Goal: Task Accomplishment & Management: Use online tool/utility

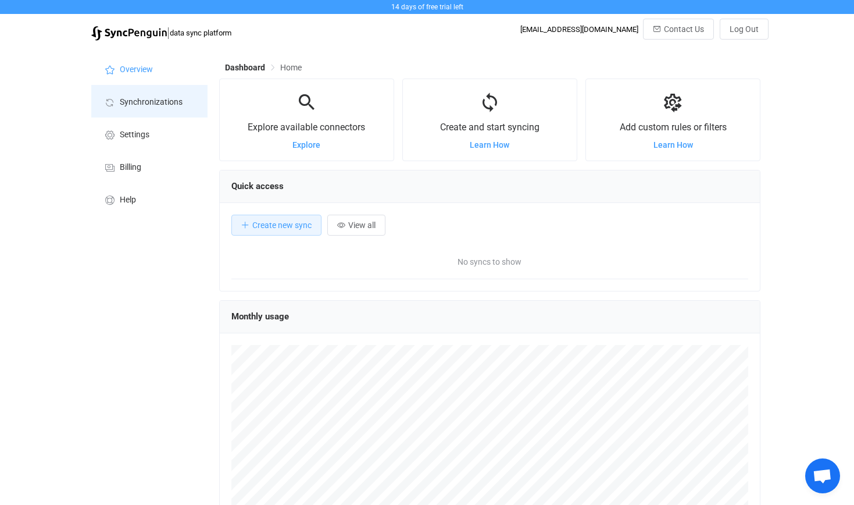
click at [147, 101] on span "Synchronizations" at bounding box center [151, 102] width 63 height 9
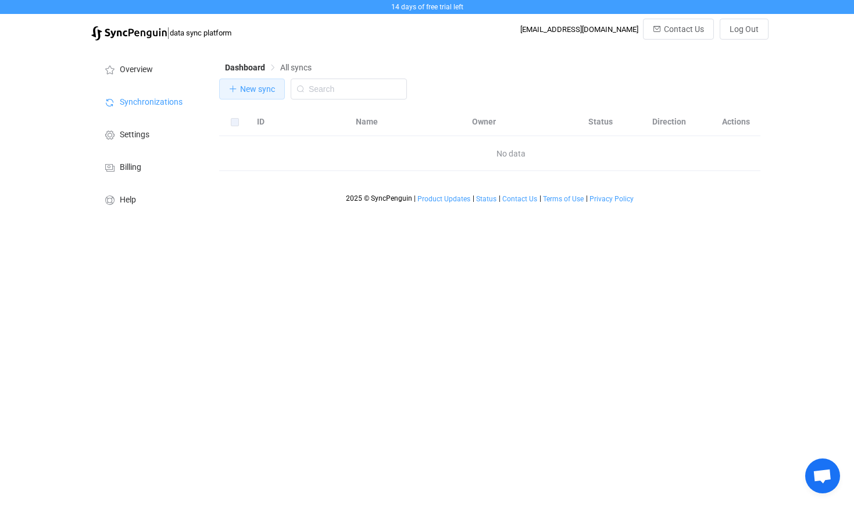
click at [245, 91] on span "New sync" at bounding box center [257, 88] width 35 height 9
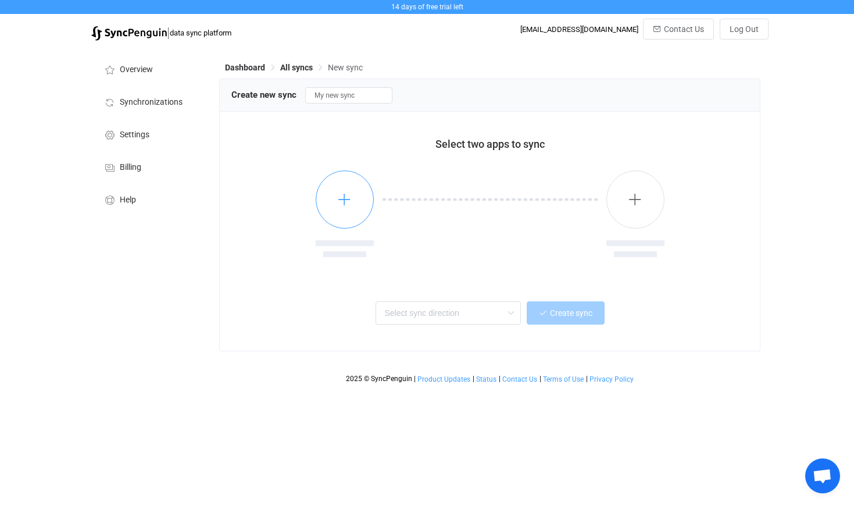
click at [348, 193] on icon "button" at bounding box center [344, 199] width 15 height 15
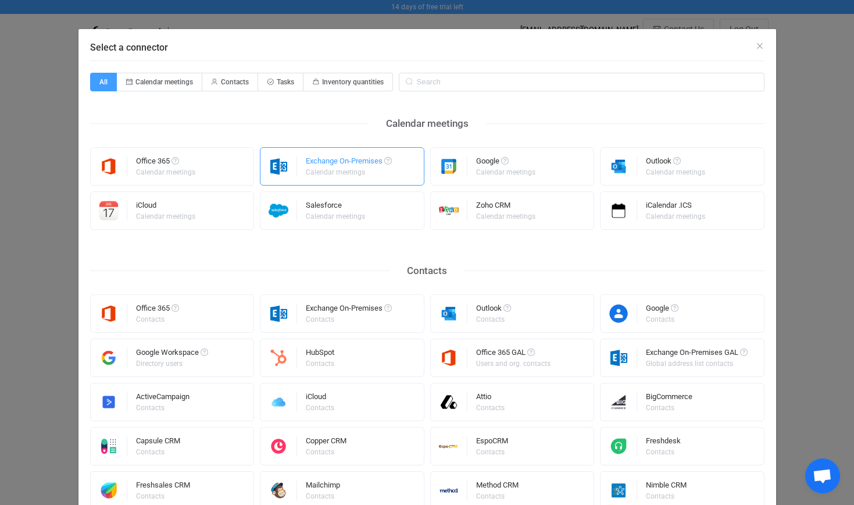
click at [348, 165] on div "Exchange On-Premises" at bounding box center [349, 163] width 86 height 12
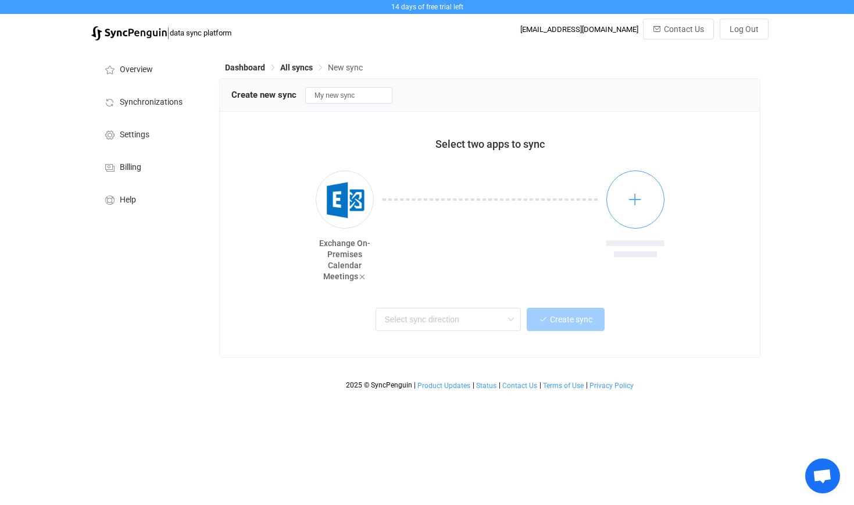
click at [633, 203] on icon "button" at bounding box center [635, 199] width 15 height 15
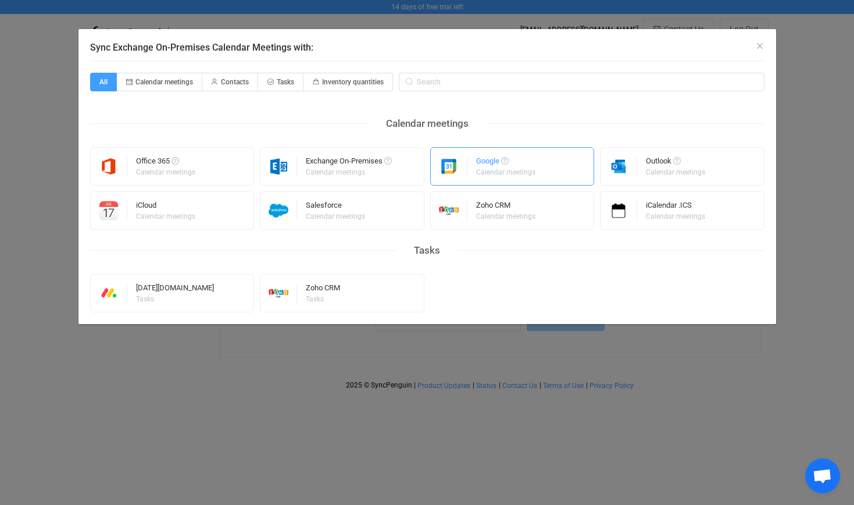
click at [484, 175] on div "Calendar meetings" at bounding box center [505, 172] width 59 height 7
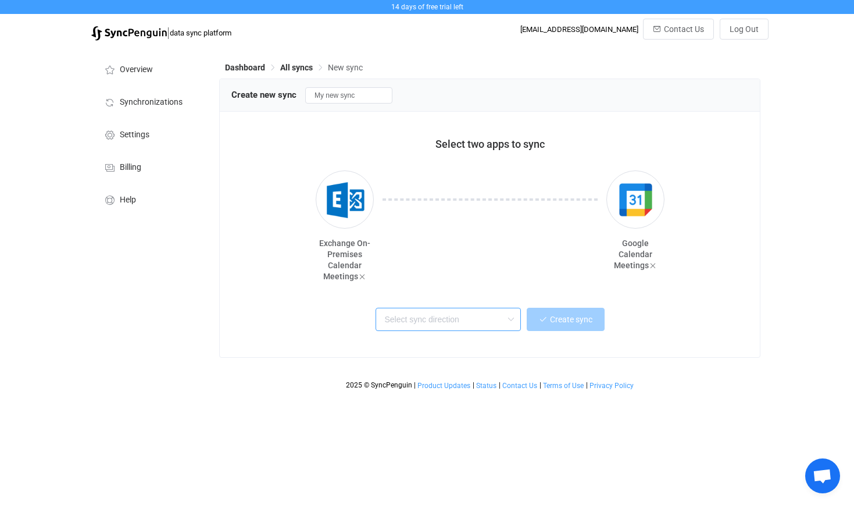
click at [470, 323] on input "text" at bounding box center [448, 319] width 145 height 23
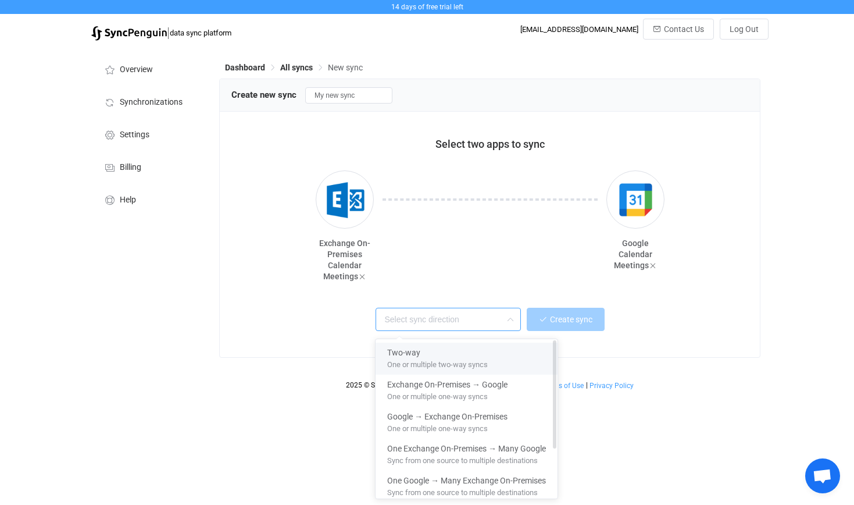
click at [447, 357] on span "One or multiple two-way syncs" at bounding box center [437, 362] width 101 height 13
type input "Two-way"
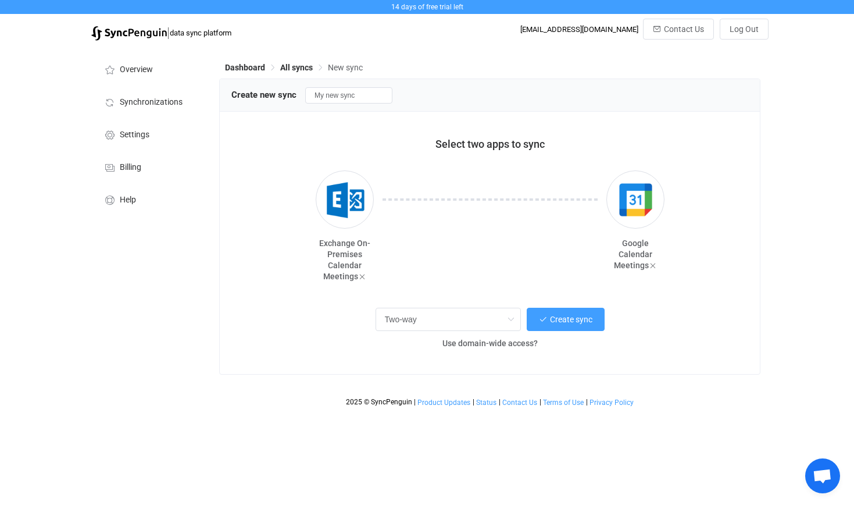
click at [447, 357] on div "Two-way Create sync Use domain-wide access?" at bounding box center [489, 330] width 517 height 63
click at [562, 316] on span "Create sync" at bounding box center [571, 319] width 42 height 9
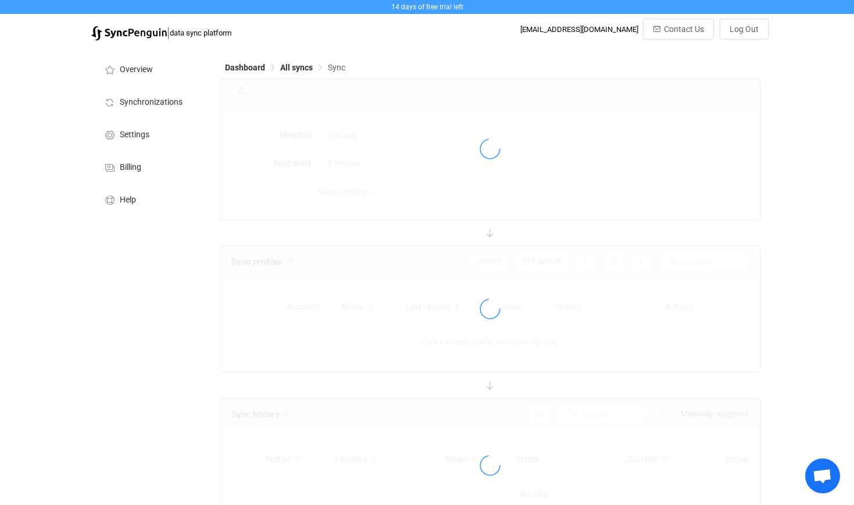
type input "10 minutes"
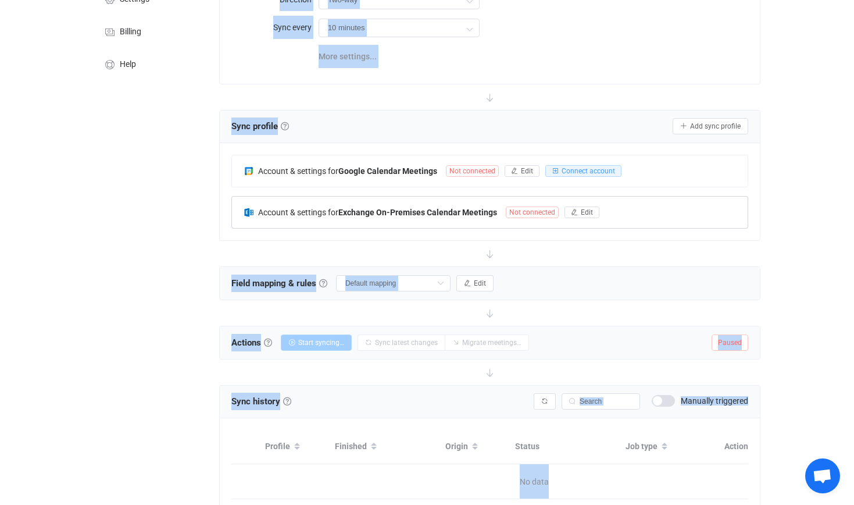
scroll to position [137, 0]
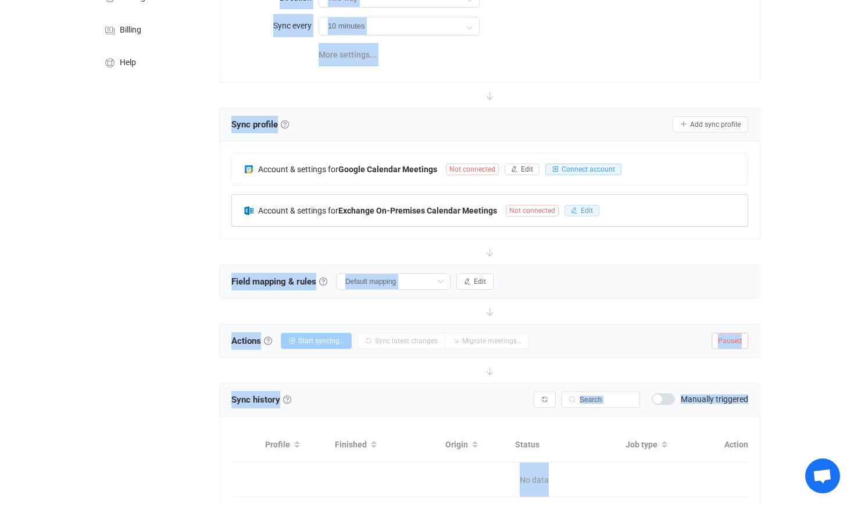
click at [582, 206] on span "Edit" at bounding box center [587, 210] width 12 height 8
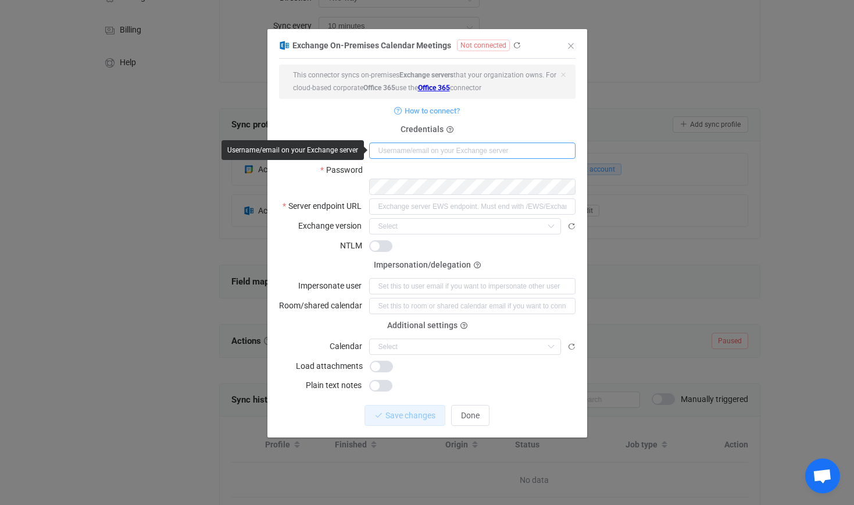
click at [420, 143] on input "dialog" at bounding box center [472, 150] width 206 height 16
click at [364, 127] on form "This connector syncs on-premises Exchange servers that your organization owns. …" at bounding box center [427, 229] width 297 height 328
click at [385, 148] on input "dialog" at bounding box center [472, 150] width 206 height 16
type input "kirill.zuev"
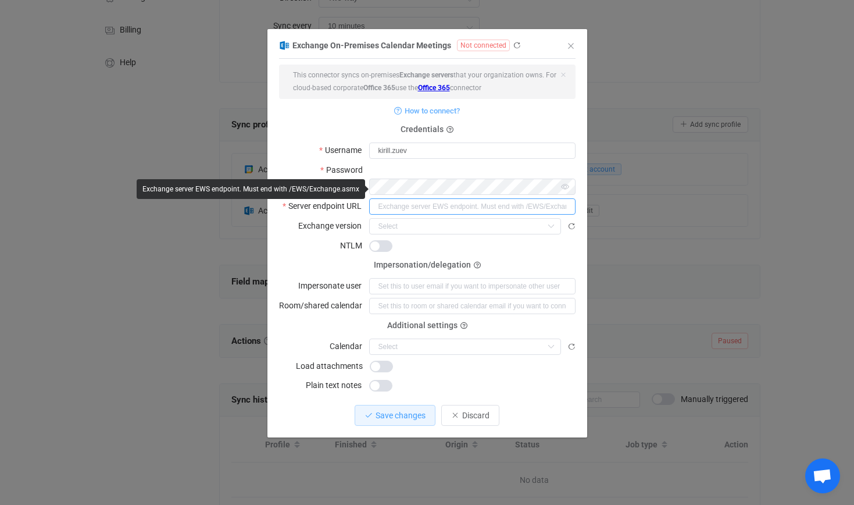
click at [447, 198] on input "dialog" at bounding box center [472, 206] width 206 height 16
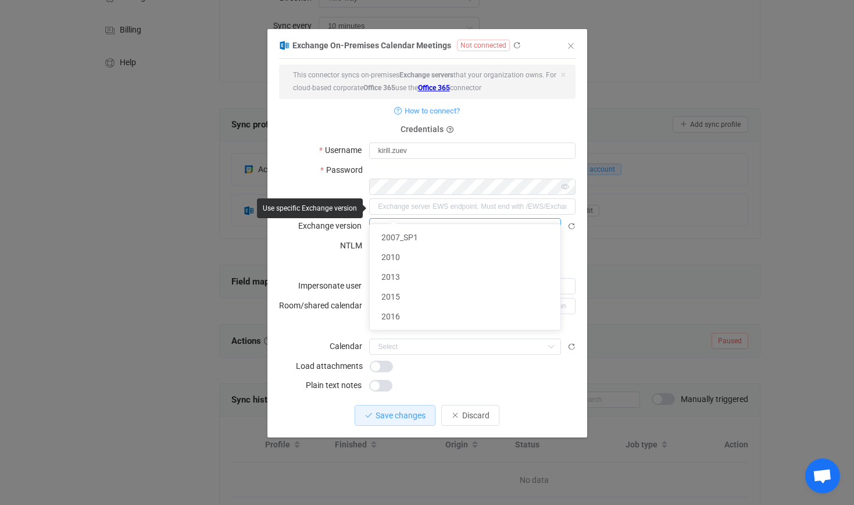
click at [463, 218] on input "dialog" at bounding box center [465, 226] width 192 height 16
click at [436, 315] on li "2016" at bounding box center [465, 317] width 191 height 20
type input "2016"
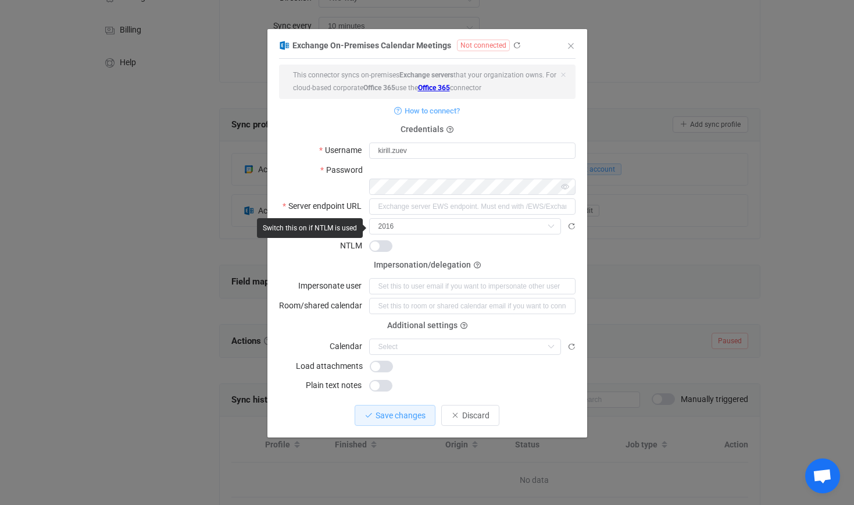
click at [386, 240] on span "dialog" at bounding box center [380, 246] width 23 height 12
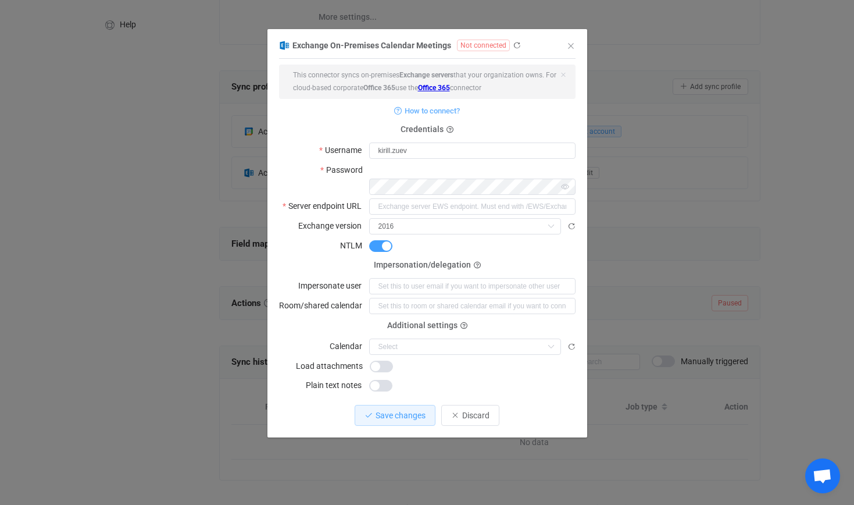
scroll to position [163, 0]
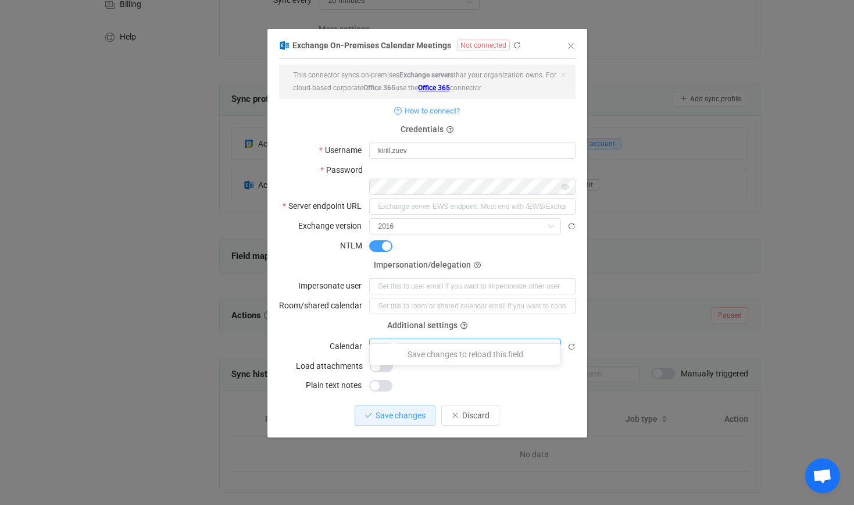
click at [501, 339] on input "dialog" at bounding box center [465, 347] width 192 height 16
click at [407, 198] on input "dialog" at bounding box center [472, 206] width 206 height 16
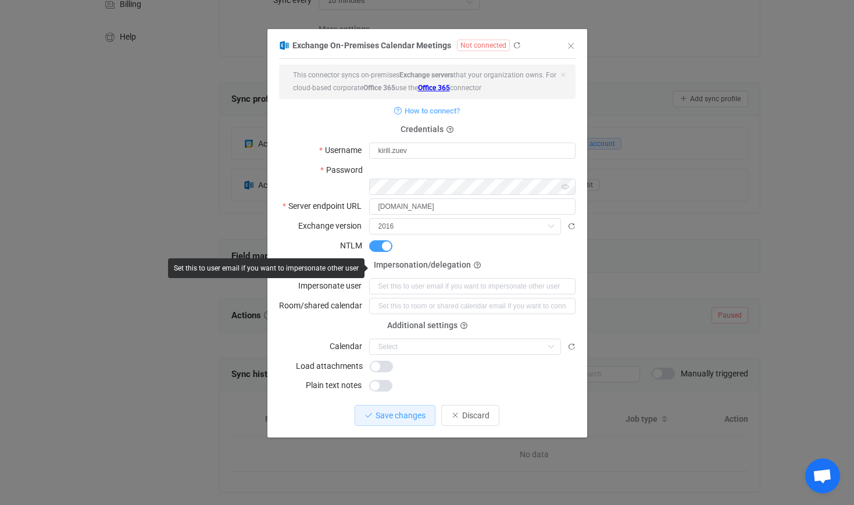
click at [541, 242] on form "This connector syncs on-premises Exchange servers that your organization owns. …" at bounding box center [427, 229] width 297 height 328
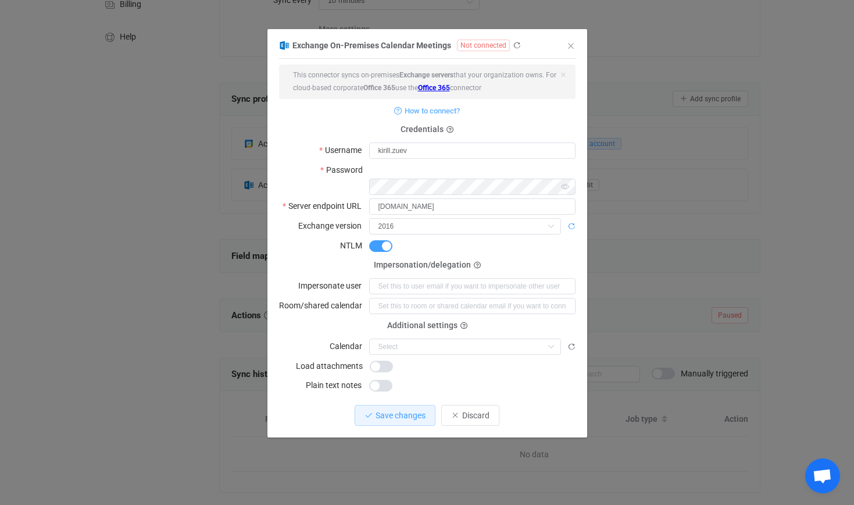
click at [571, 222] on icon "dialog" at bounding box center [572, 226] width 8 height 8
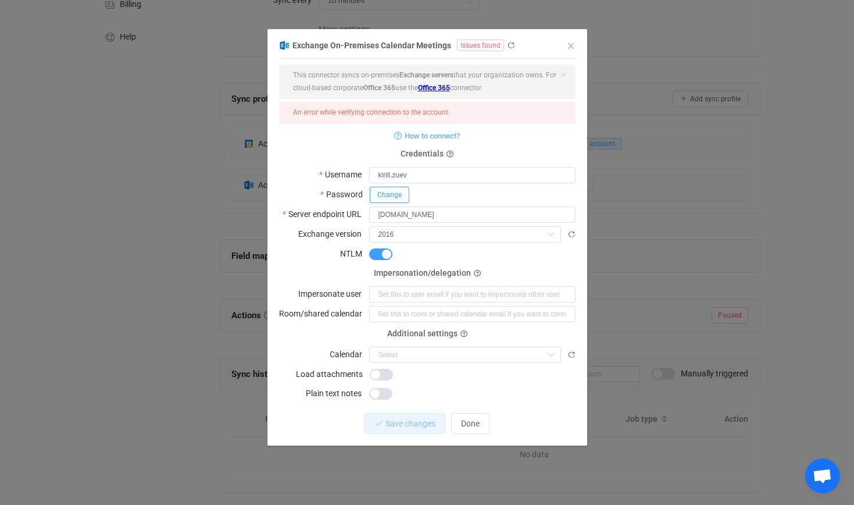
click at [396, 198] on span "Change" at bounding box center [389, 195] width 24 height 8
click at [491, 193] on icon "dialog" at bounding box center [493, 194] width 15 height 16
click at [356, 193] on div "Password Save Cancel" at bounding box center [427, 194] width 297 height 16
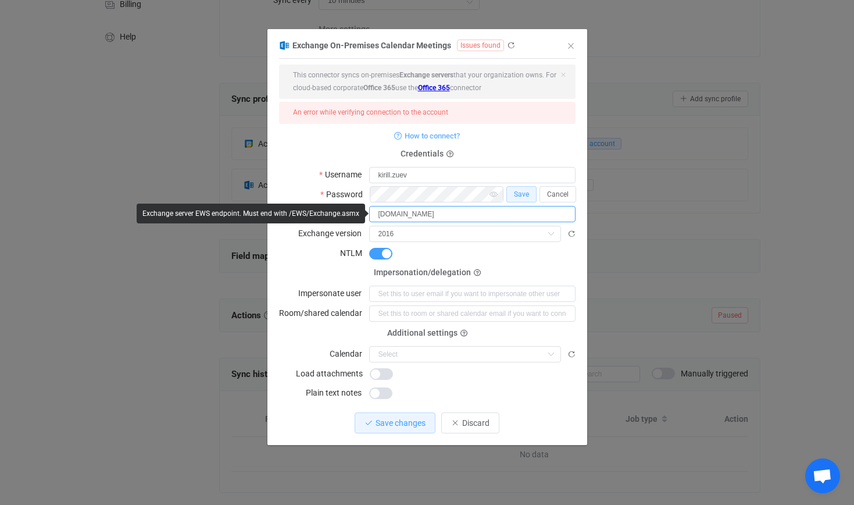
click at [457, 218] on input "[DOMAIN_NAME]" at bounding box center [472, 214] width 206 height 16
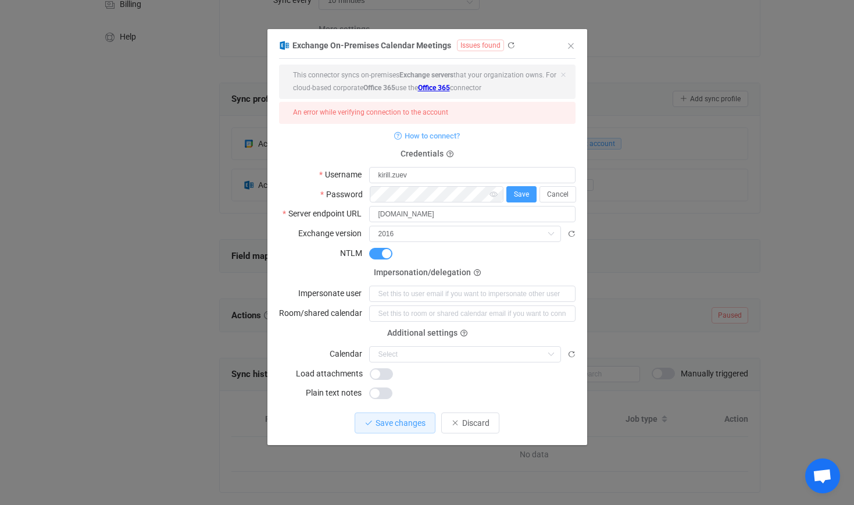
click at [523, 191] on span "Save" at bounding box center [521, 194] width 15 height 8
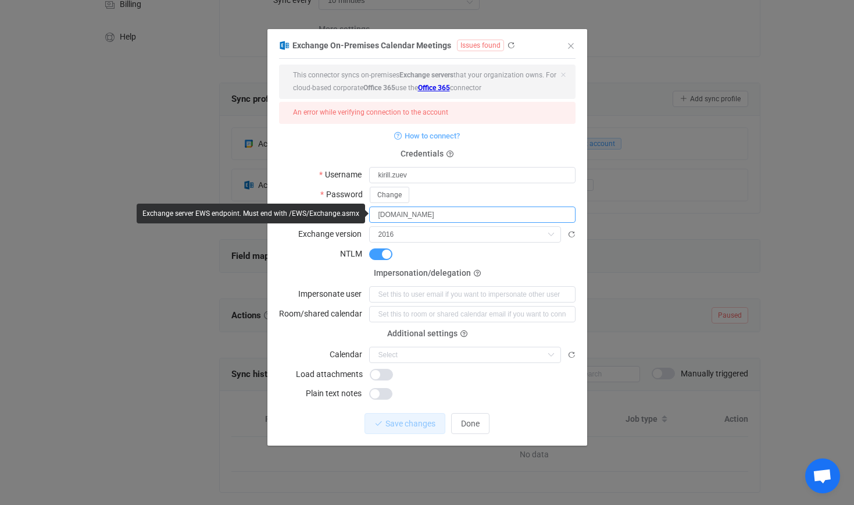
drag, startPoint x: 446, startPoint y: 213, endPoint x: 320, endPoint y: 208, distance: 125.7
click at [320, 208] on body "14 days of free trial left | data sync platform [EMAIL_ADDRESS][DOMAIN_NAME] Co…" at bounding box center [427, 183] width 854 height 693
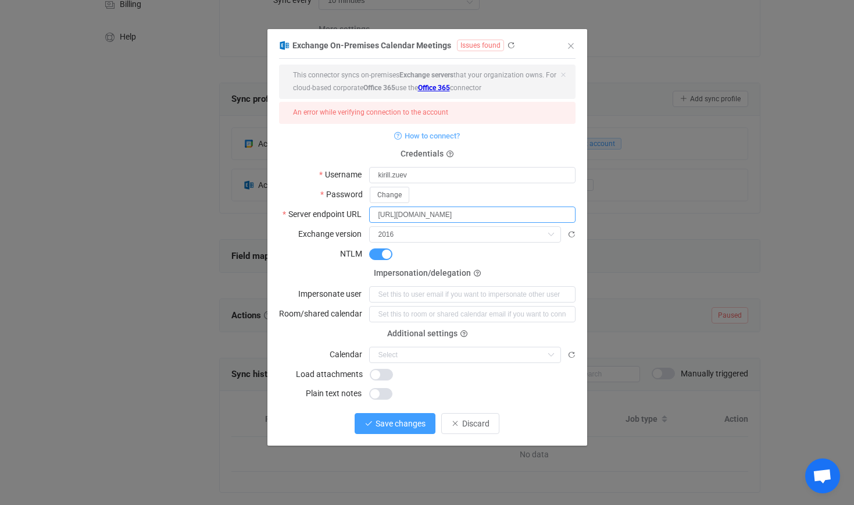
type input "[URL][DOMAIN_NAME]"
click at [401, 419] on span "Save changes" at bounding box center [401, 423] width 50 height 9
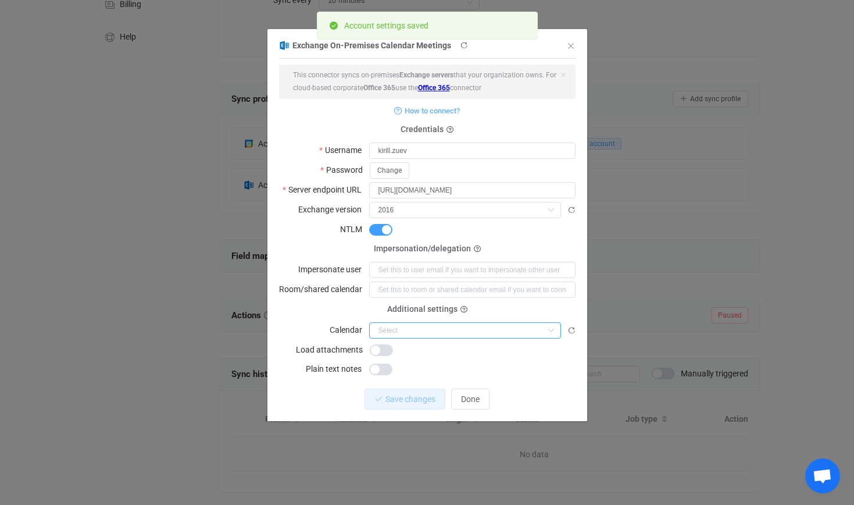
click at [452, 328] on input "dialog" at bounding box center [465, 330] width 192 height 16
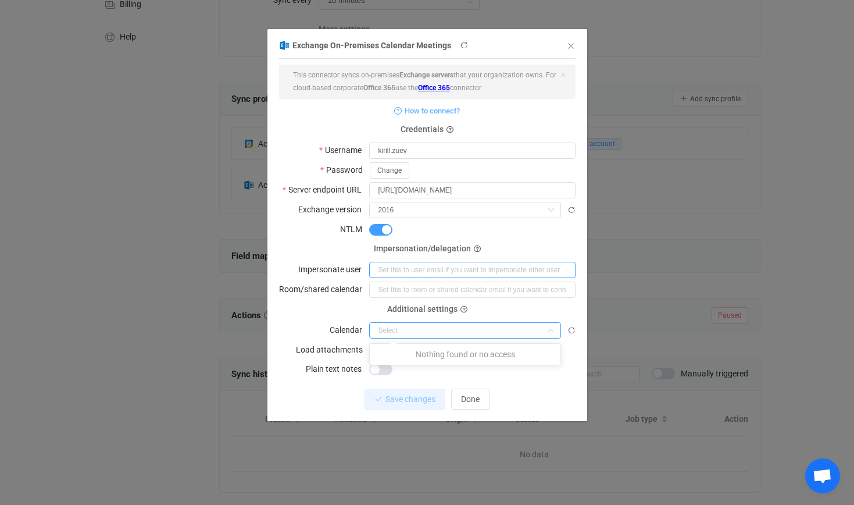
click at [434, 271] on input "dialog" at bounding box center [472, 270] width 206 height 16
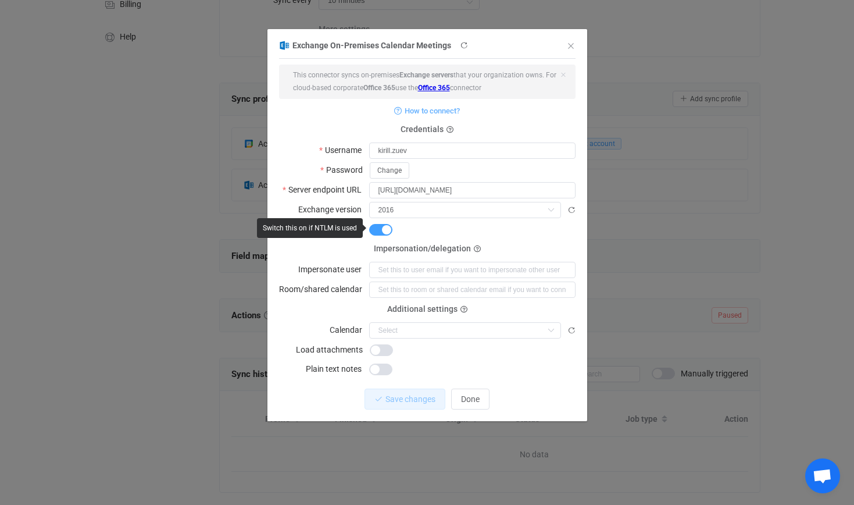
click at [505, 231] on div "dialog" at bounding box center [472, 229] width 206 height 16
click at [401, 170] on button "Change" at bounding box center [390, 170] width 40 height 16
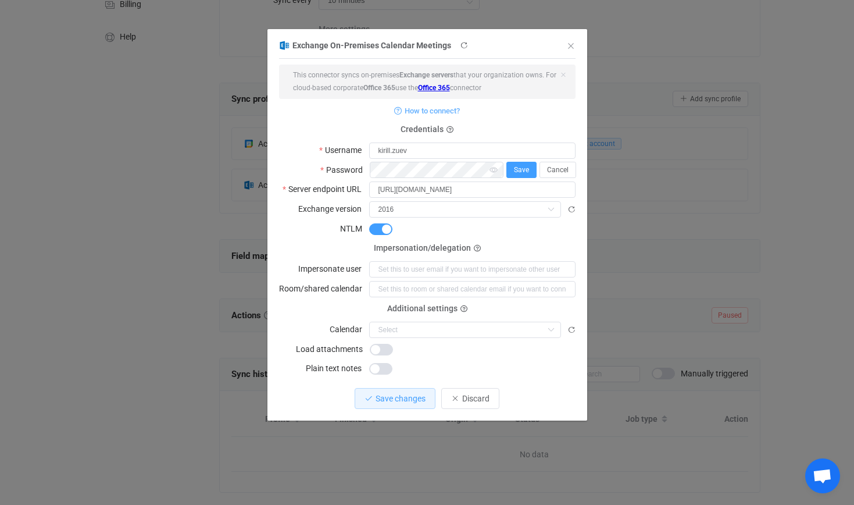
click at [522, 171] on span "Save" at bounding box center [521, 170] width 15 height 8
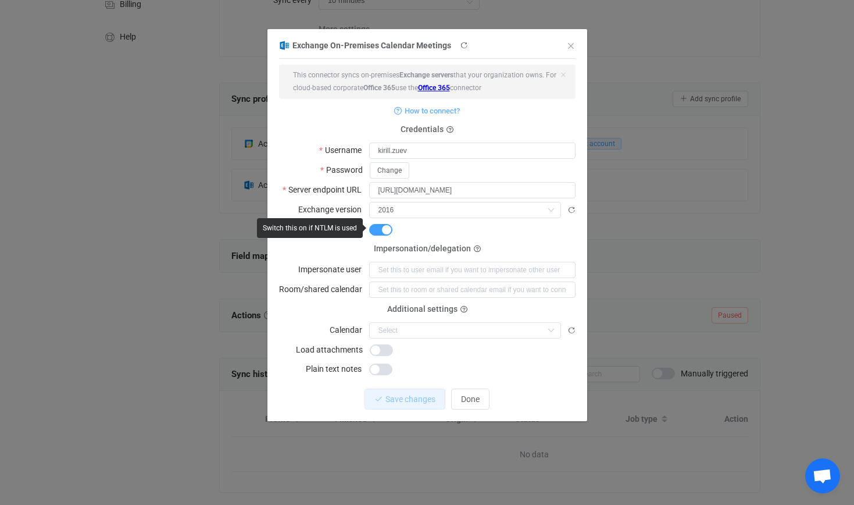
click at [389, 228] on span "dialog" at bounding box center [380, 230] width 23 height 12
click at [547, 331] on icon "dialog" at bounding box center [551, 330] width 15 height 16
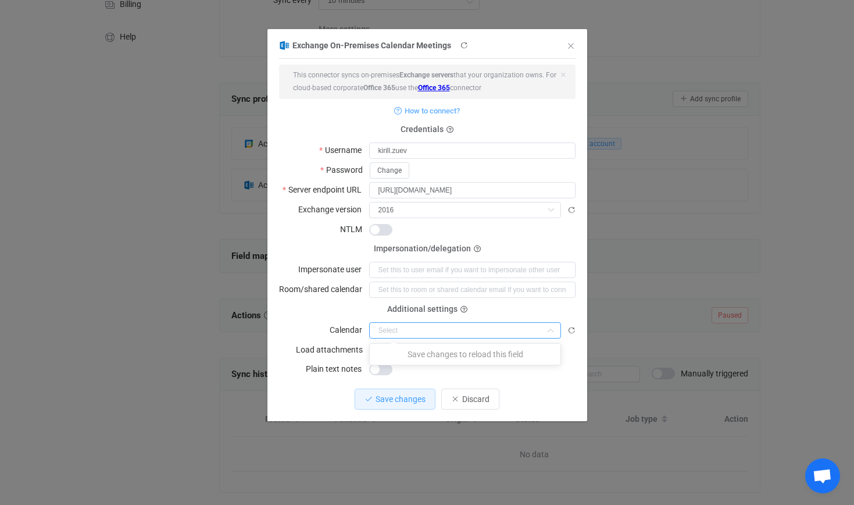
click at [522, 365] on div "Save changes to reload this field" at bounding box center [465, 354] width 192 height 22
click at [404, 394] on span "Save changes" at bounding box center [401, 398] width 50 height 9
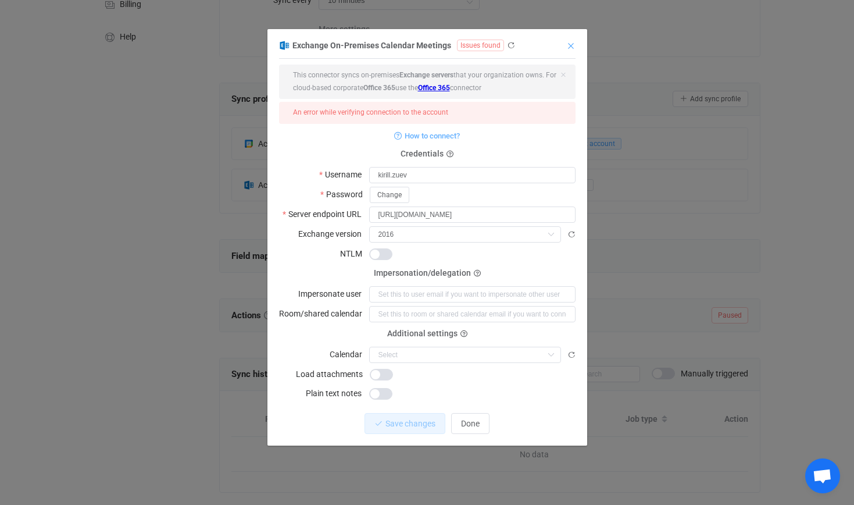
click at [571, 45] on icon "Close" at bounding box center [570, 45] width 9 height 9
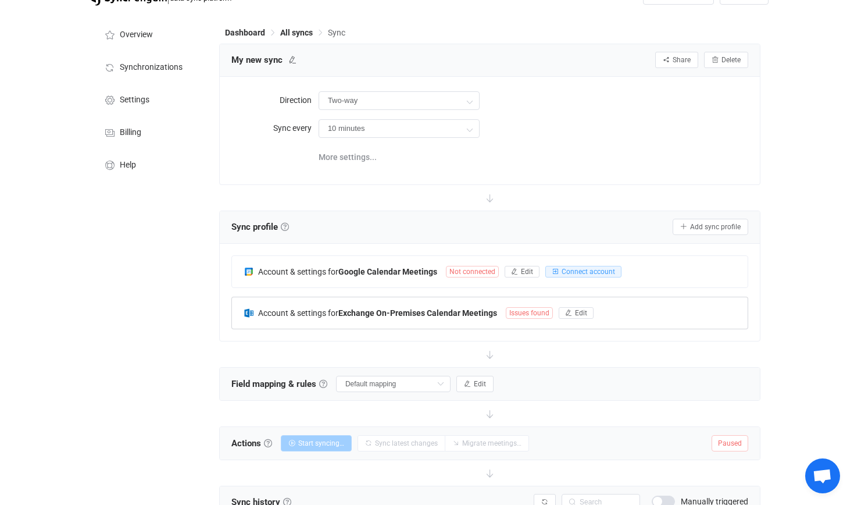
scroll to position [0, 0]
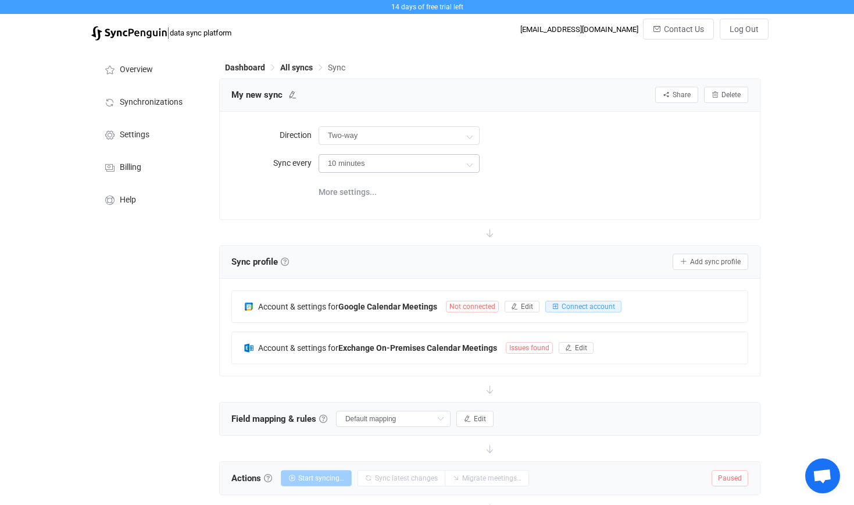
click at [476, 162] on icon at bounding box center [469, 163] width 15 height 23
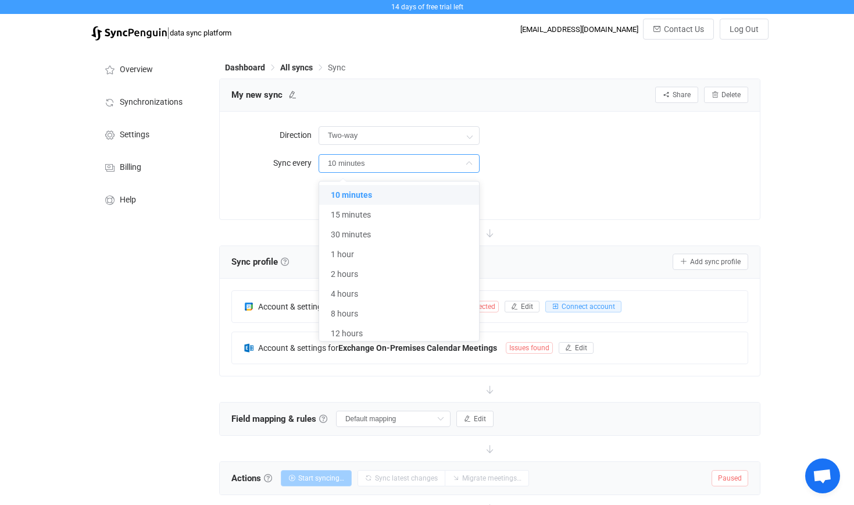
click at [525, 186] on div "More settings..." at bounding box center [534, 191] width 430 height 24
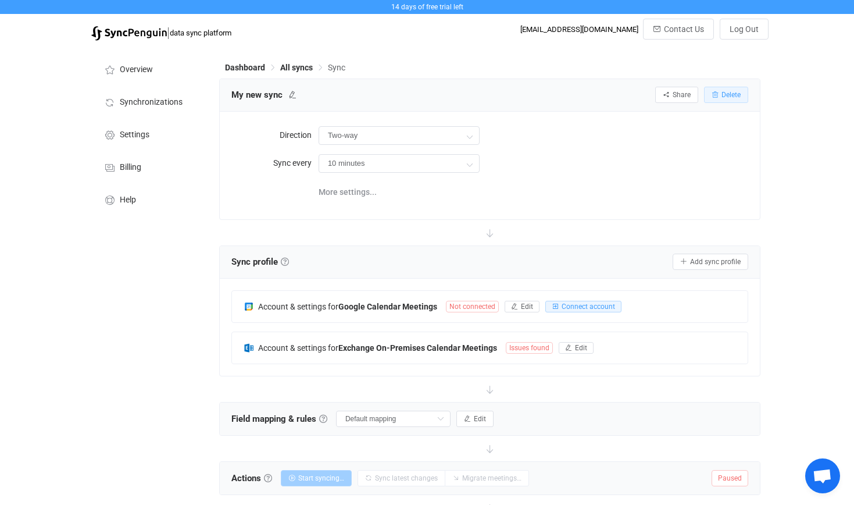
click at [723, 98] on span "Delete" at bounding box center [731, 95] width 19 height 8
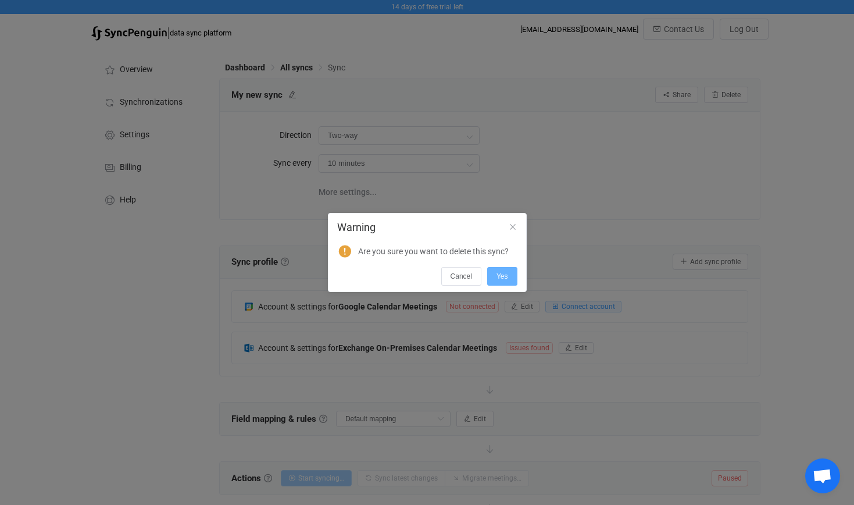
click at [504, 279] on span "Yes" at bounding box center [503, 276] width 12 height 8
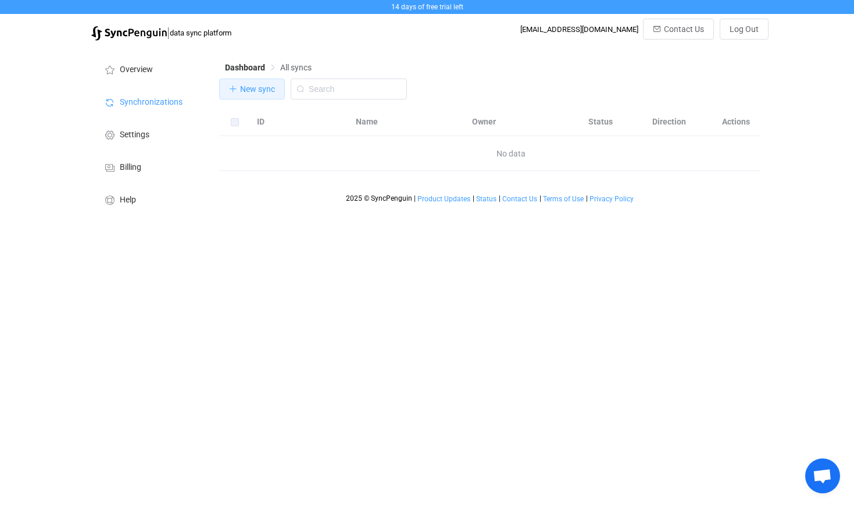
click at [256, 90] on span "New sync" at bounding box center [257, 88] width 35 height 9
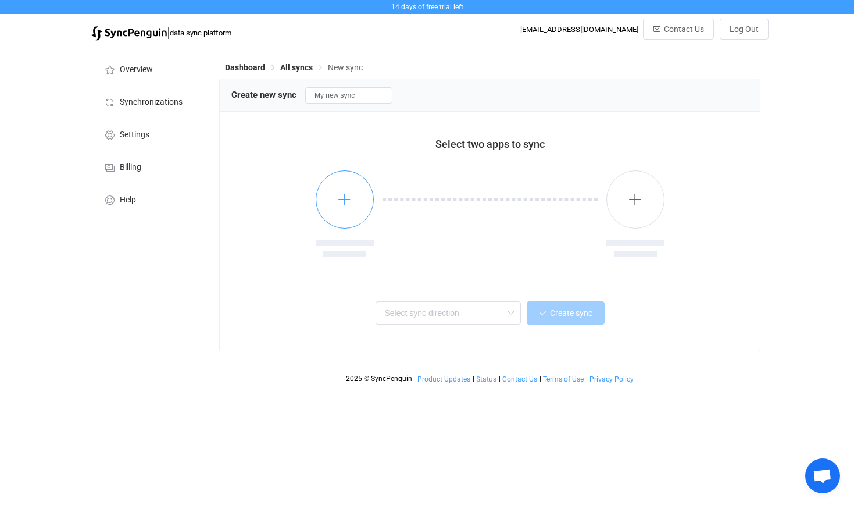
click at [345, 204] on icon "button" at bounding box center [344, 199] width 15 height 15
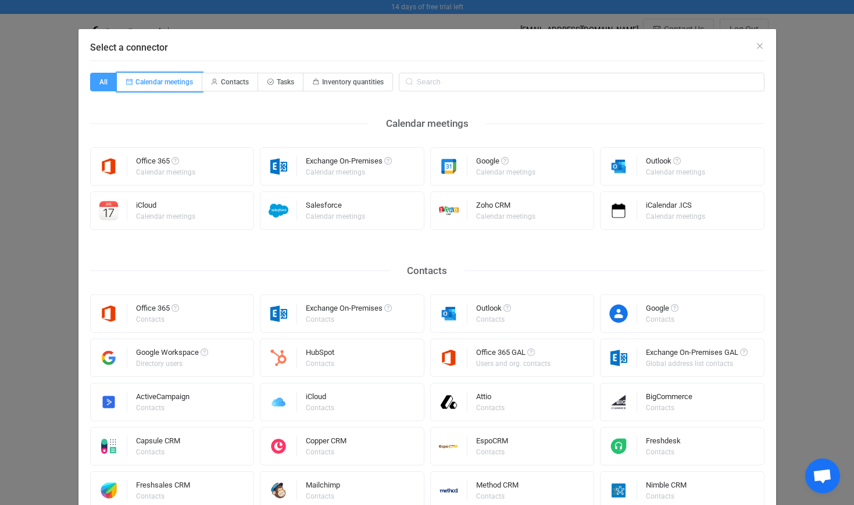
click at [173, 81] on span "Calendar meetings" at bounding box center [165, 82] width 58 height 8
click at [127, 81] on input "Calendar meetings" at bounding box center [124, 78] width 8 height 8
radio input "true"
radio input "false"
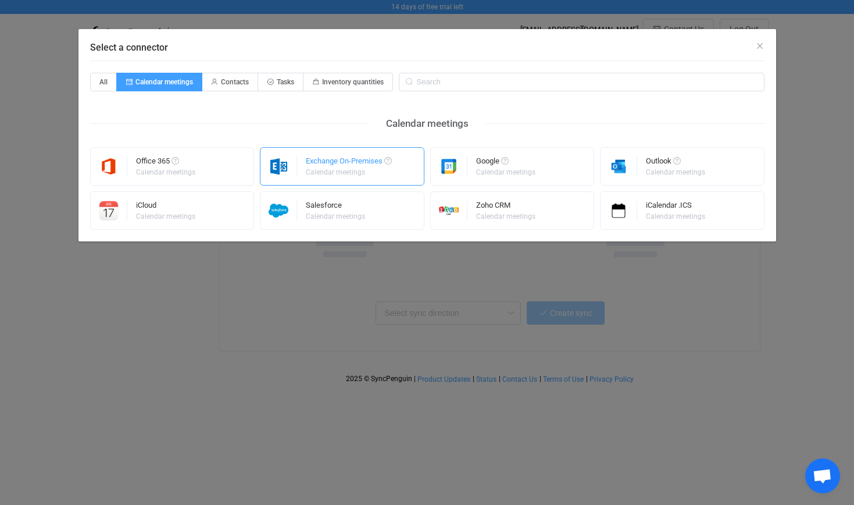
click at [364, 166] on div "Exchange On-Premises" at bounding box center [349, 163] width 86 height 12
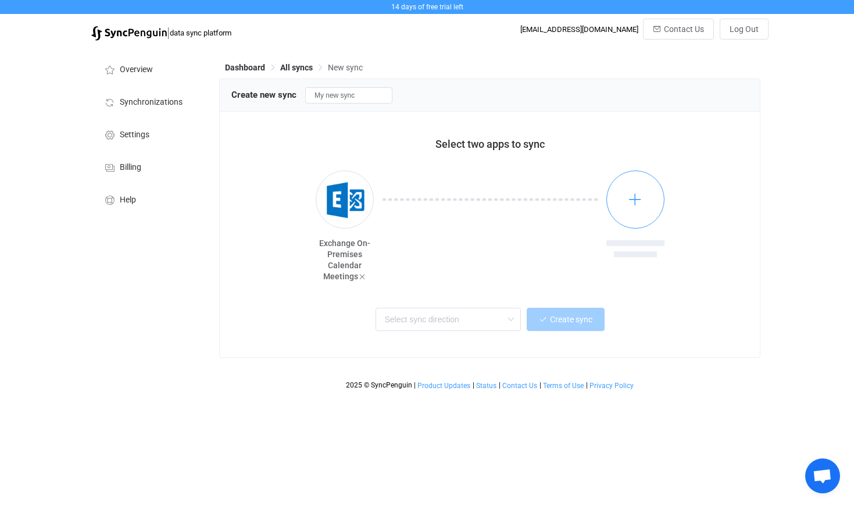
click at [630, 204] on icon "button" at bounding box center [635, 199] width 15 height 15
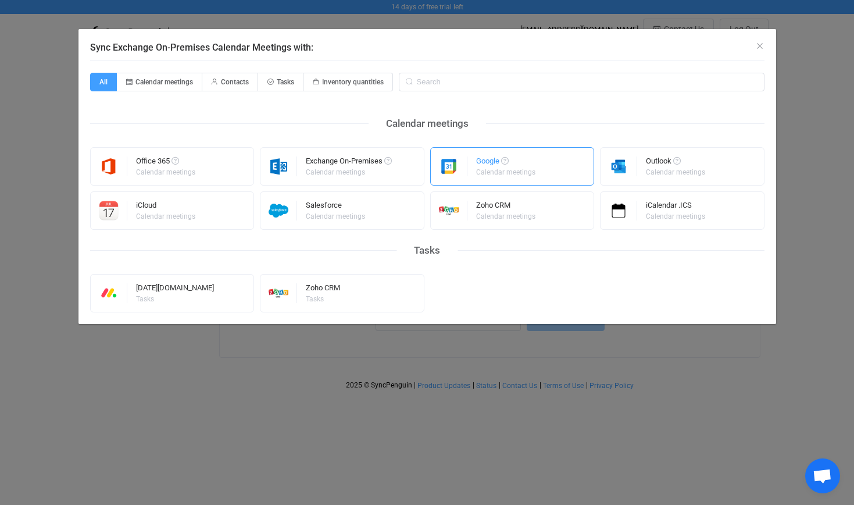
click at [545, 173] on div "Google Calendar meetings" at bounding box center [512, 166] width 165 height 38
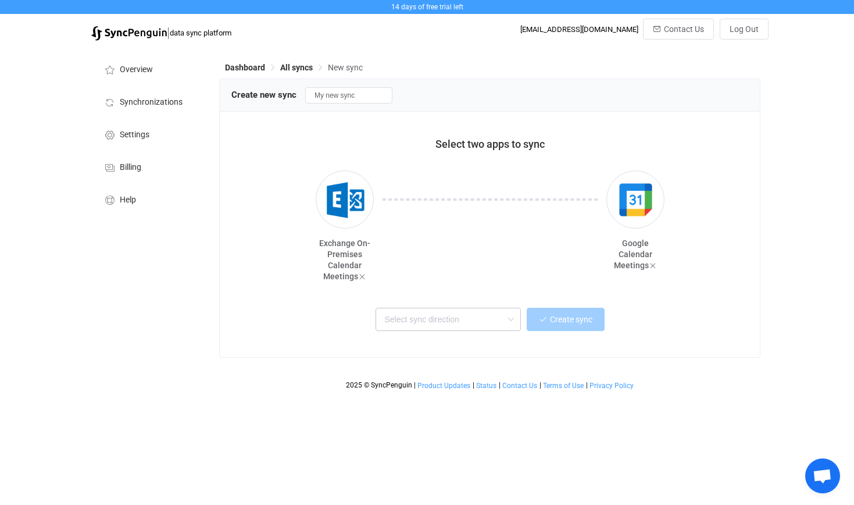
click at [512, 318] on icon at bounding box center [511, 319] width 15 height 23
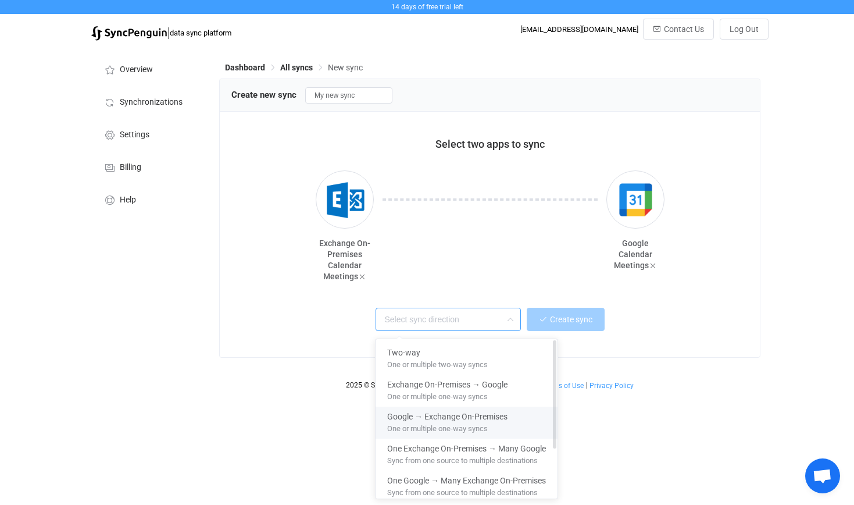
click at [488, 423] on span "One or multiple one-way syncs" at bounding box center [437, 426] width 101 height 13
type input "Google → Exchange On-Premises"
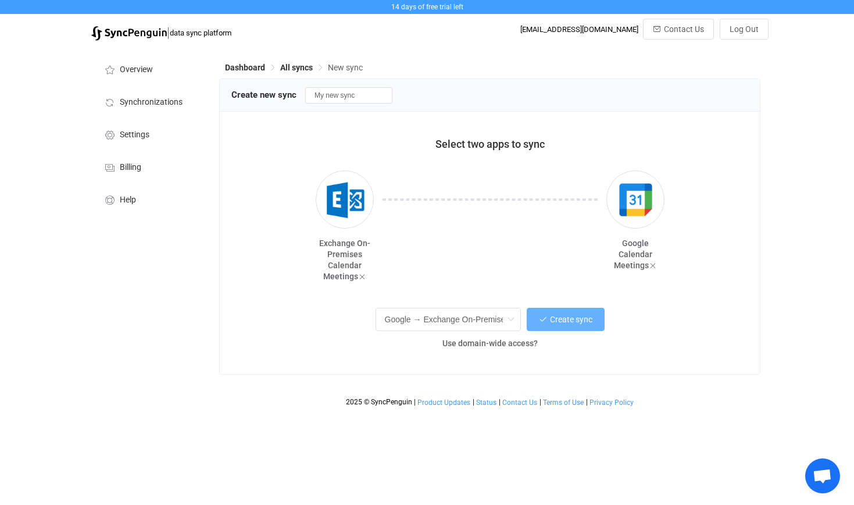
click at [560, 325] on button "Create sync" at bounding box center [566, 319] width 78 height 23
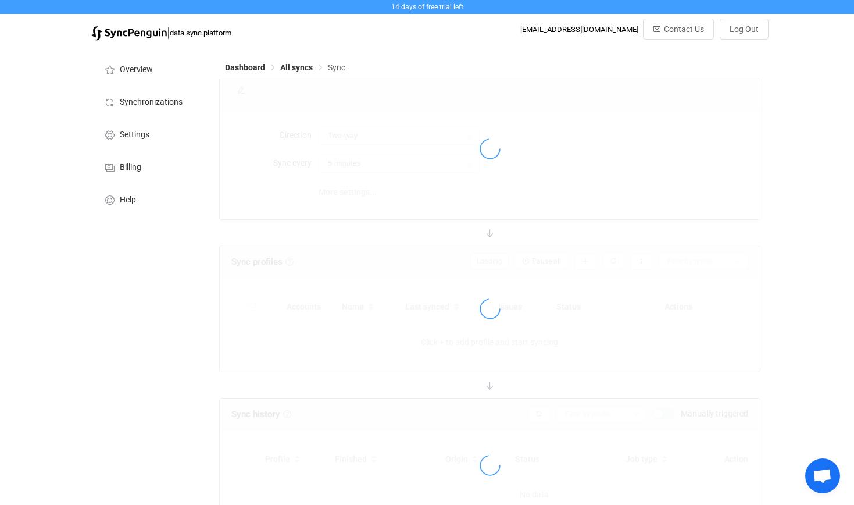
type input "Google → Exchange On-Premises"
type input "10 minutes"
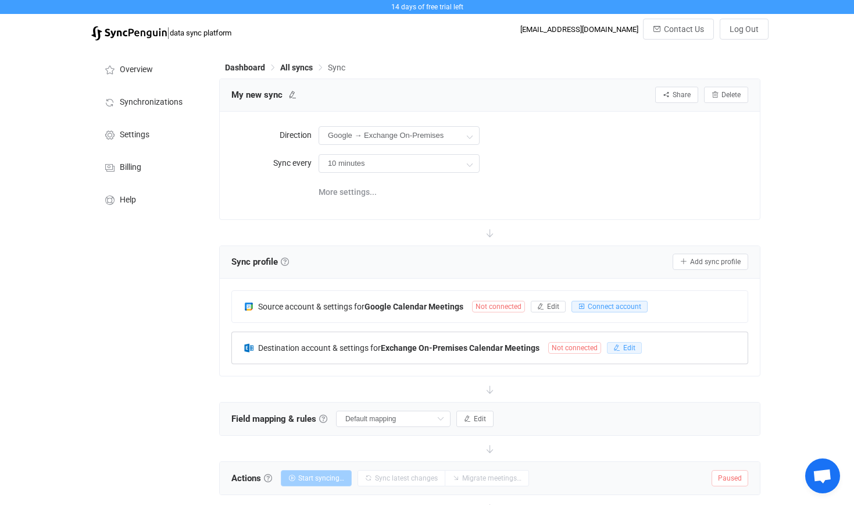
click at [619, 348] on icon "button" at bounding box center [617, 347] width 7 height 7
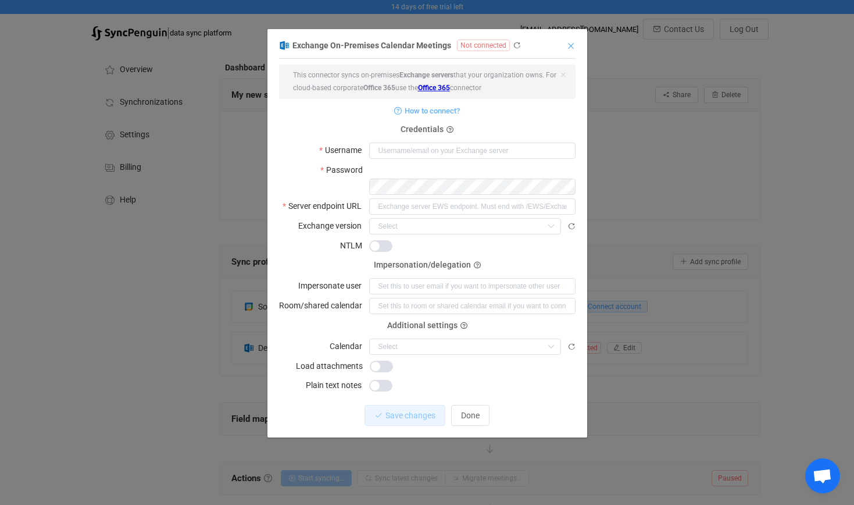
click at [571, 49] on icon "Close" at bounding box center [570, 45] width 9 height 9
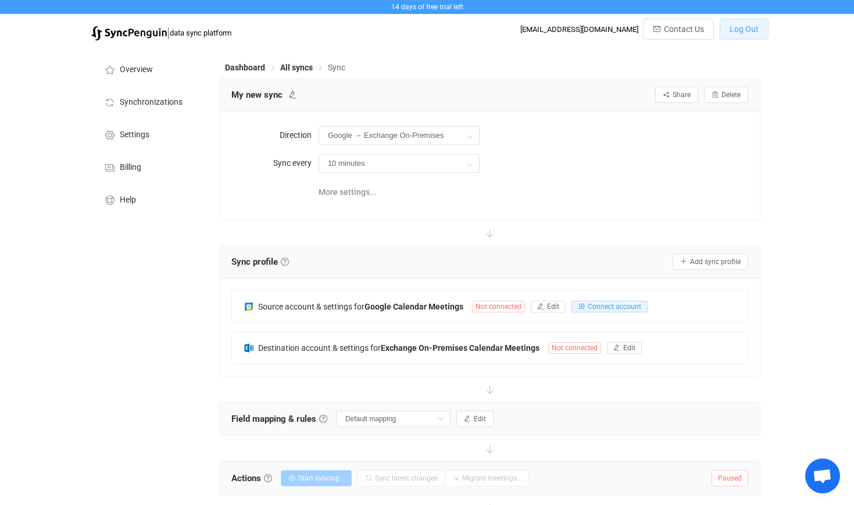
click at [733, 31] on span "Log Out" at bounding box center [744, 28] width 29 height 9
